Goal: Navigation & Orientation: Understand site structure

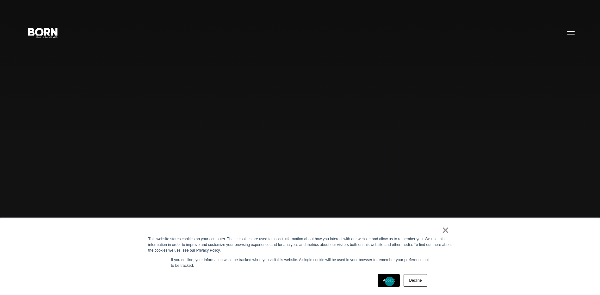
click at [390, 281] on link "Accept" at bounding box center [389, 280] width 22 height 13
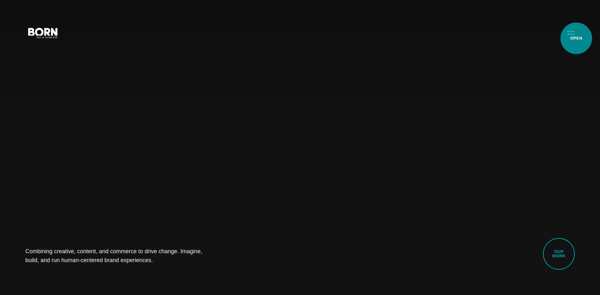
click at [577, 38] on button "Primary Menu" at bounding box center [571, 32] width 15 height 13
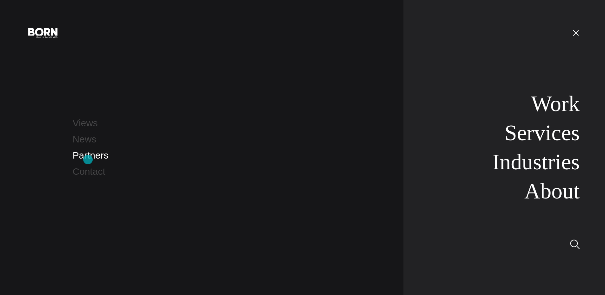
click at [88, 160] on link "Partners" at bounding box center [90, 155] width 36 height 10
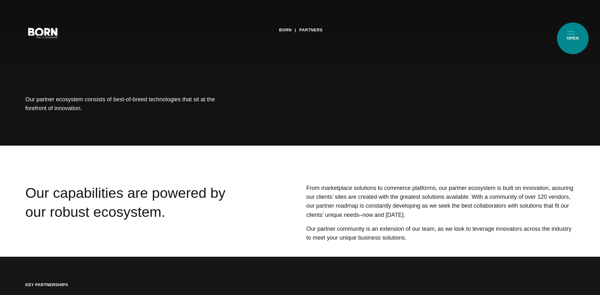
click at [573, 38] on button "Primary Menu" at bounding box center [571, 32] width 15 height 13
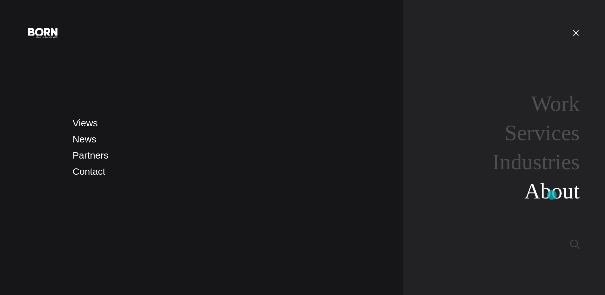
click at [552, 195] on link "About" at bounding box center [552, 191] width 55 height 24
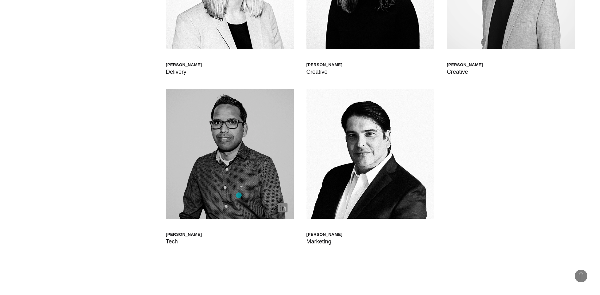
scroll to position [1944, 0]
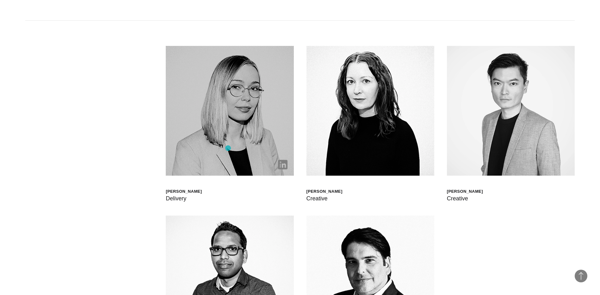
click at [228, 148] on img at bounding box center [230, 111] width 128 height 130
click at [250, 136] on img at bounding box center [230, 111] width 128 height 130
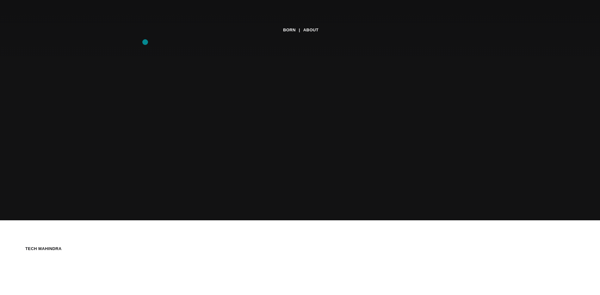
scroll to position [0, 0]
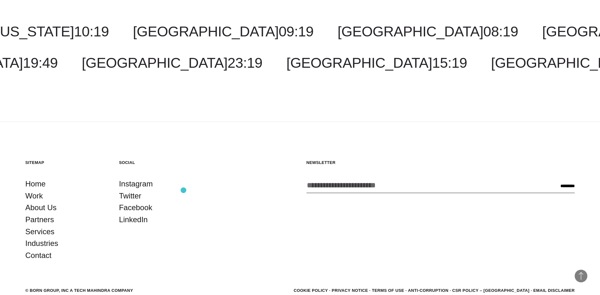
scroll to position [2418, 0]
